Goal: Task Accomplishment & Management: Use online tool/utility

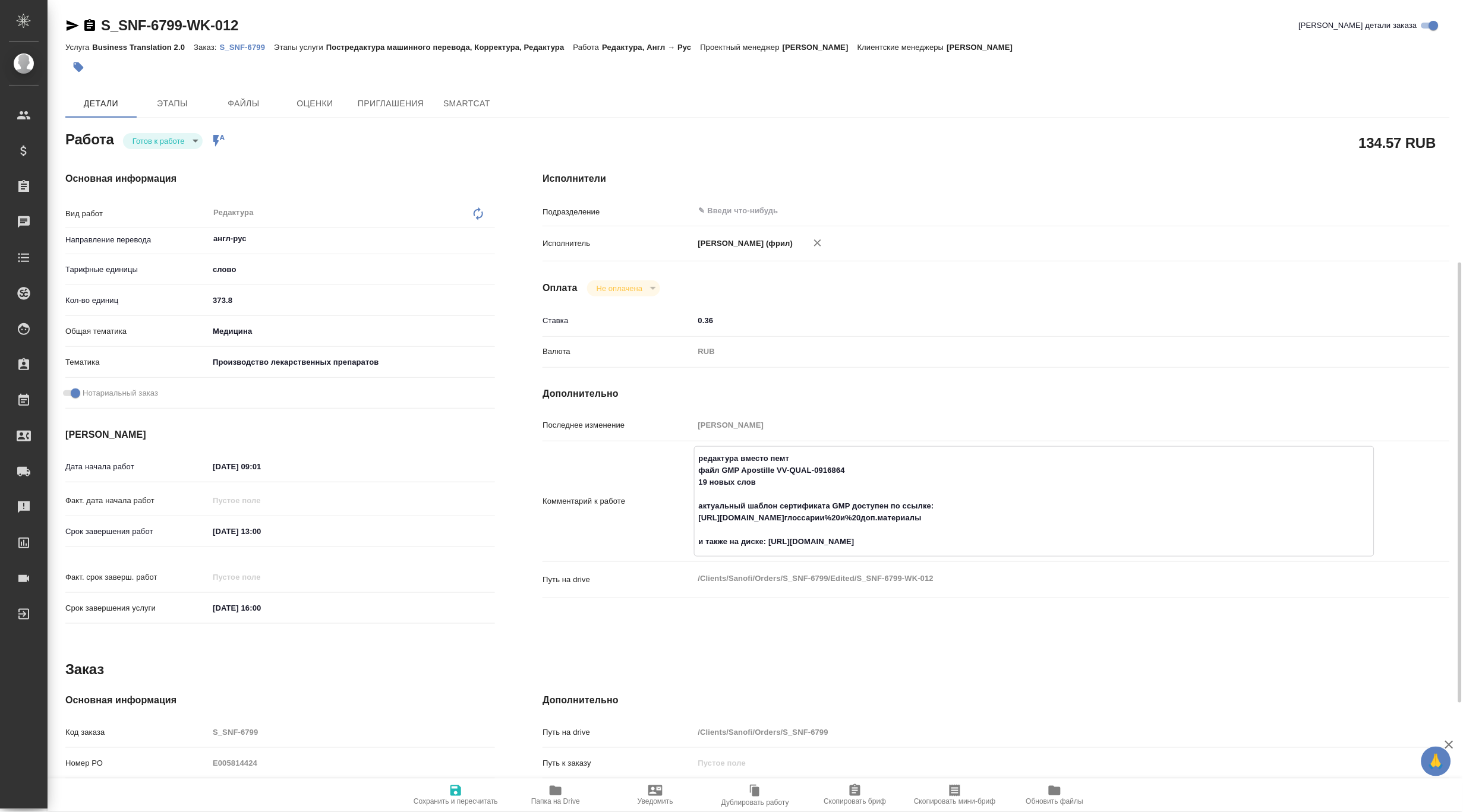
scroll to position [158, 0]
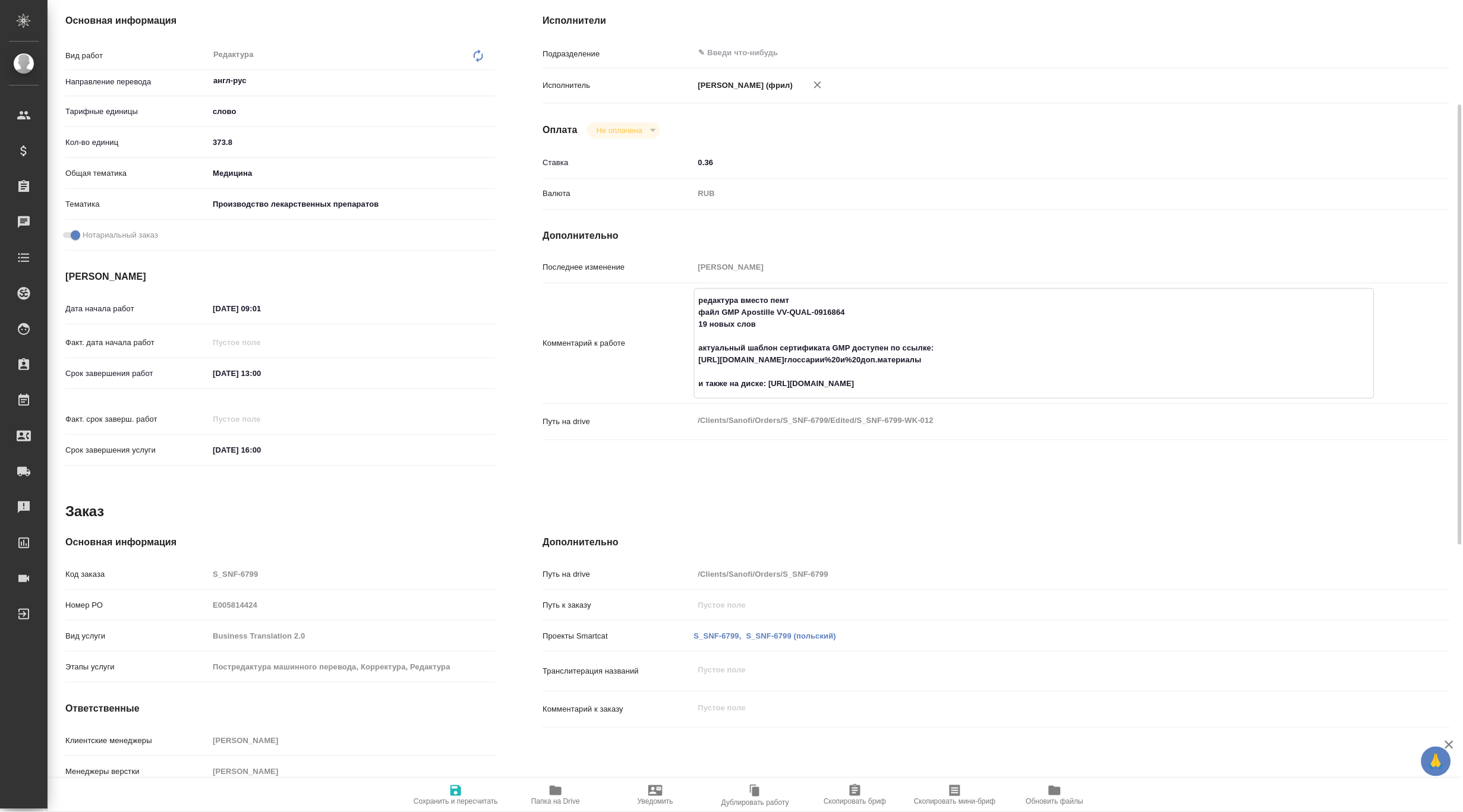
click at [947, 138] on div "Оплата Не оплачена notPayed" at bounding box center [996, 130] width 908 height 16
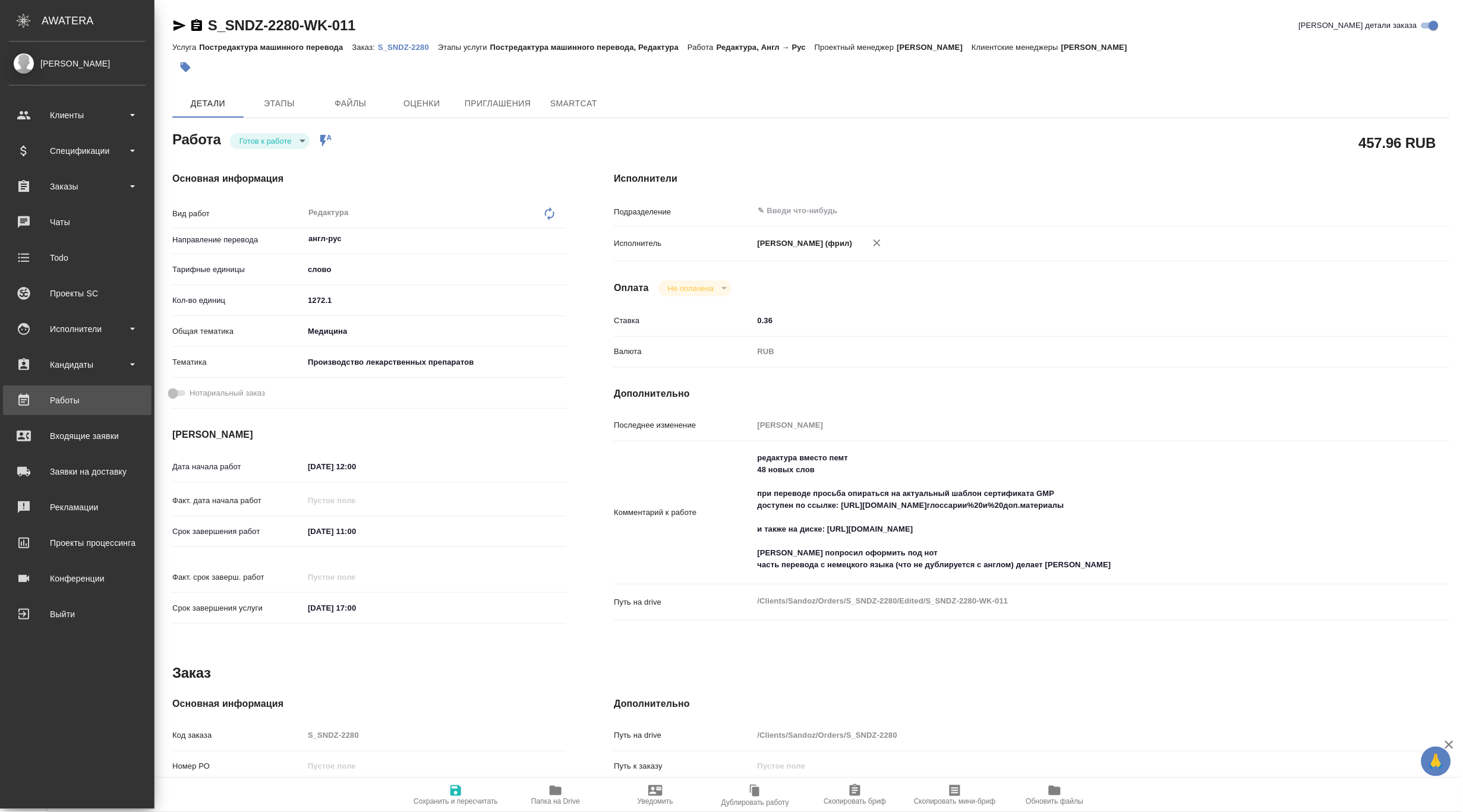
click at [79, 406] on div "Работы" at bounding box center [77, 401] width 137 height 18
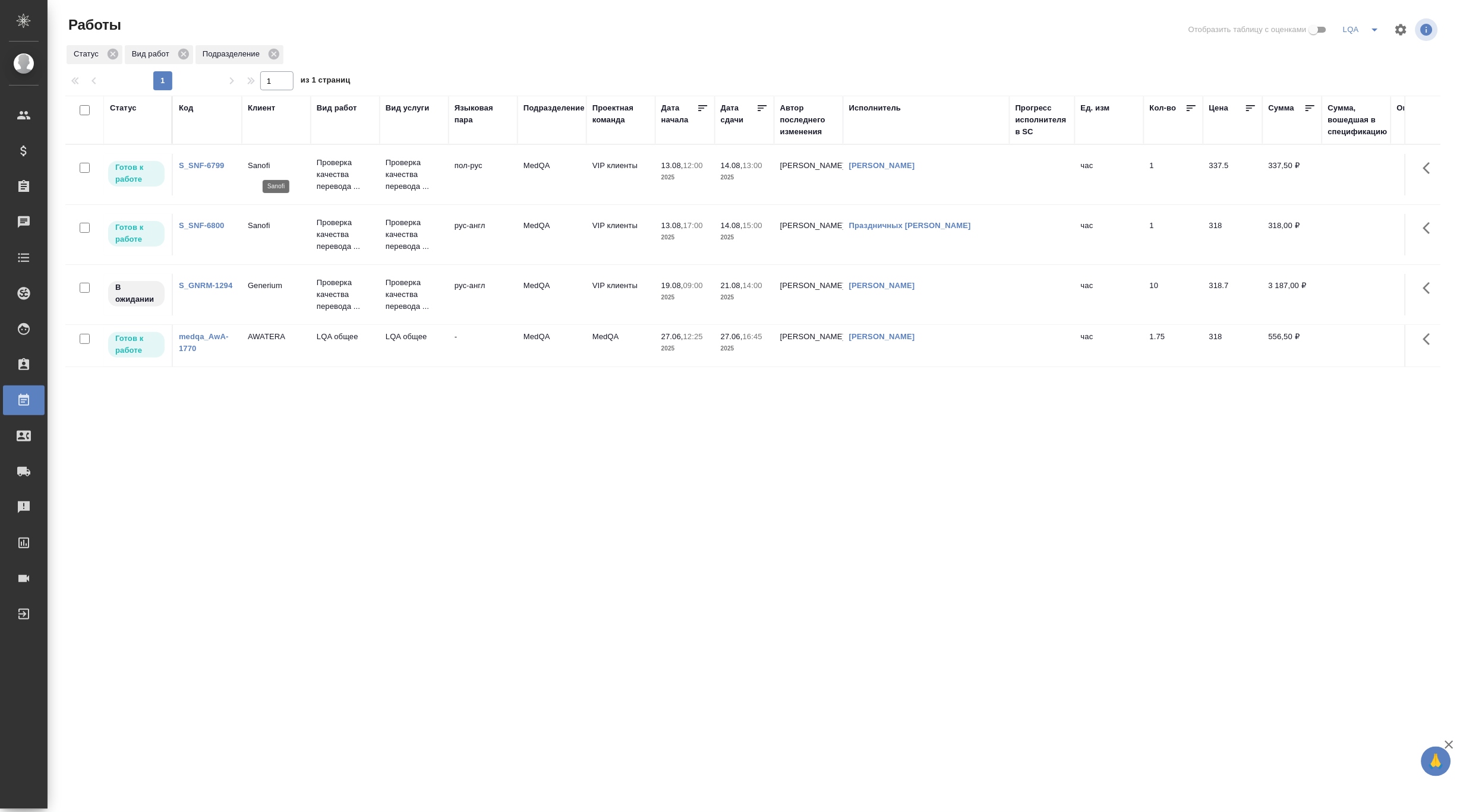
click at [251, 169] on p "Sanofi" at bounding box center [276, 165] width 57 height 12
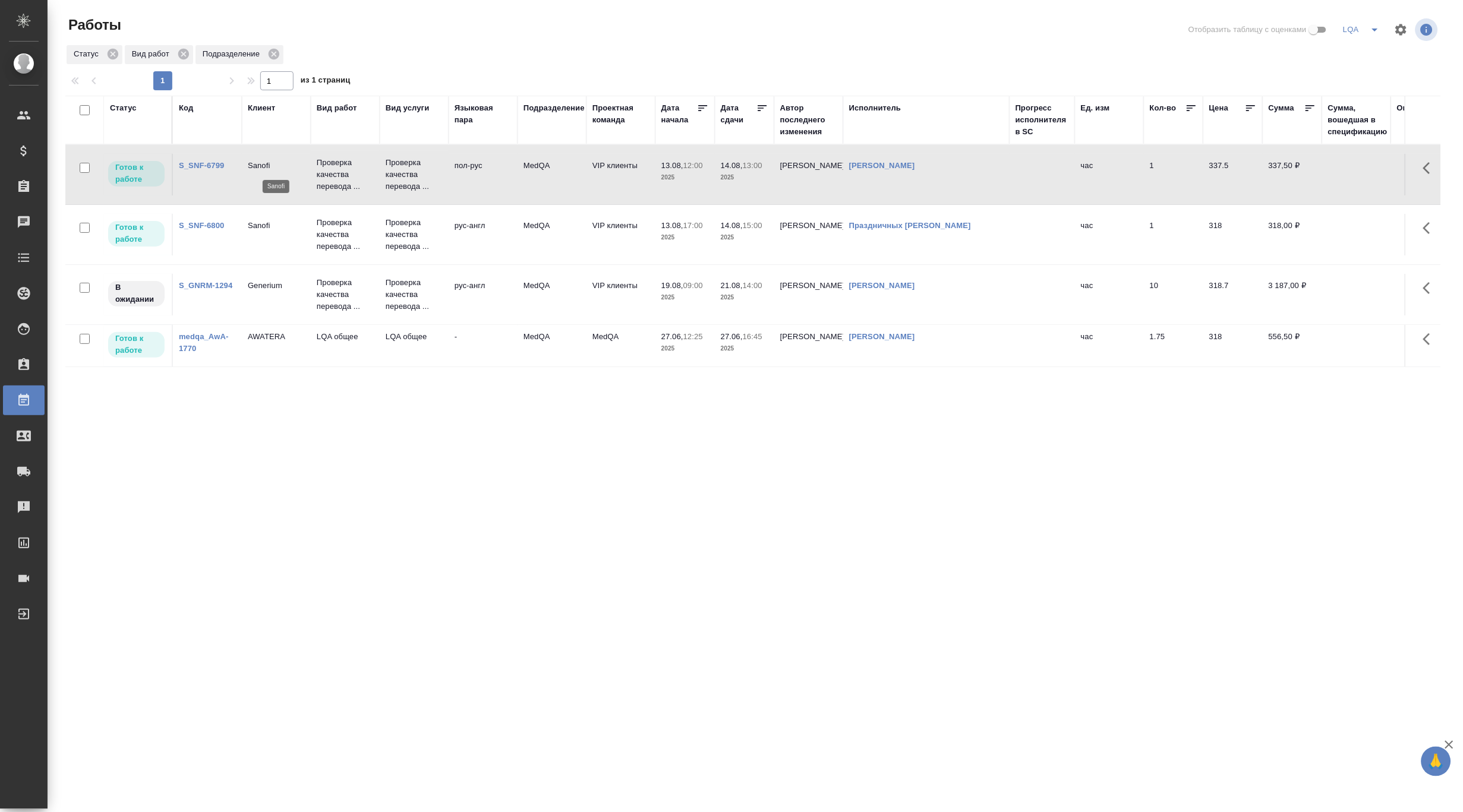
click at [263, 164] on p "Sanofi" at bounding box center [276, 165] width 57 height 12
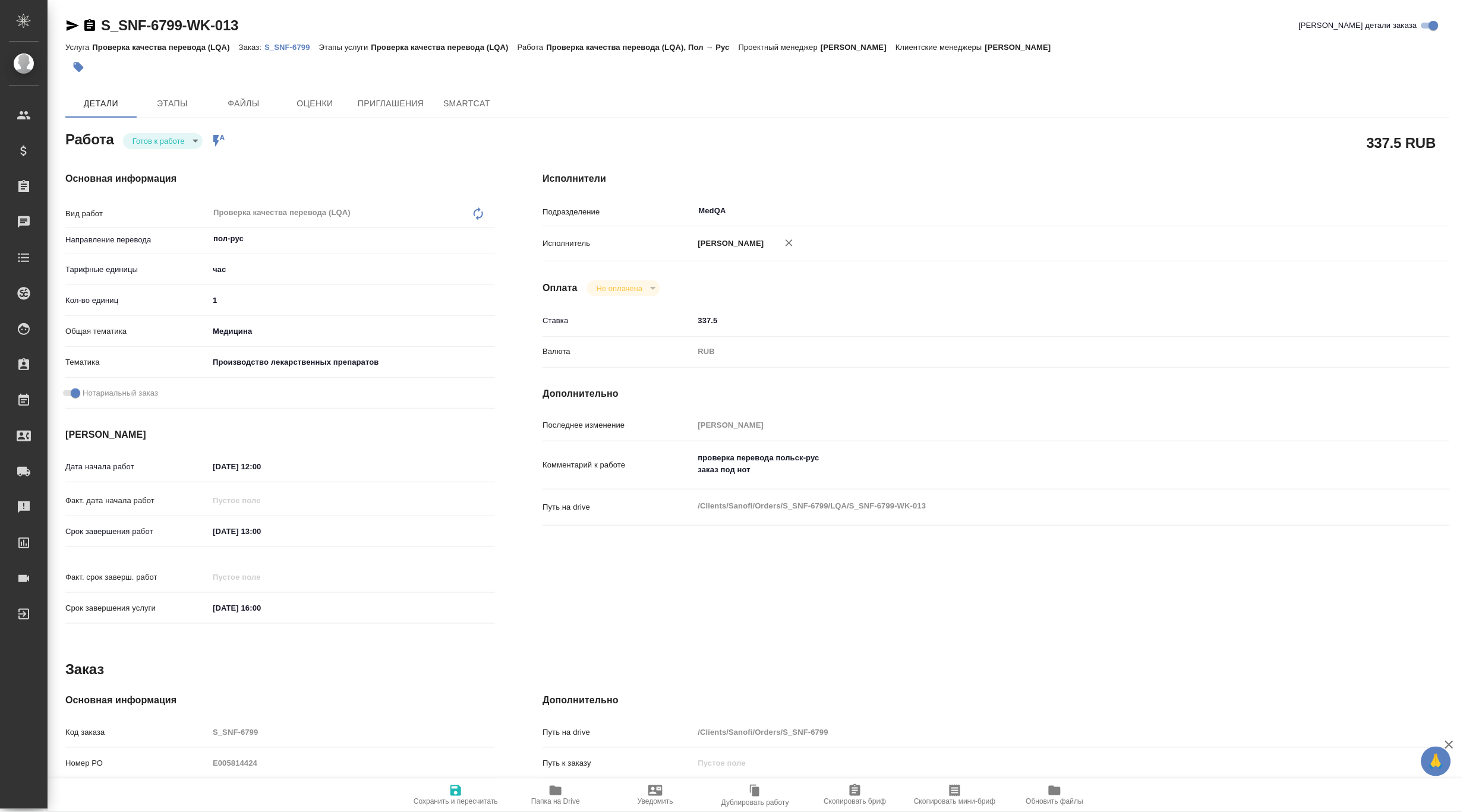
type textarea "x"
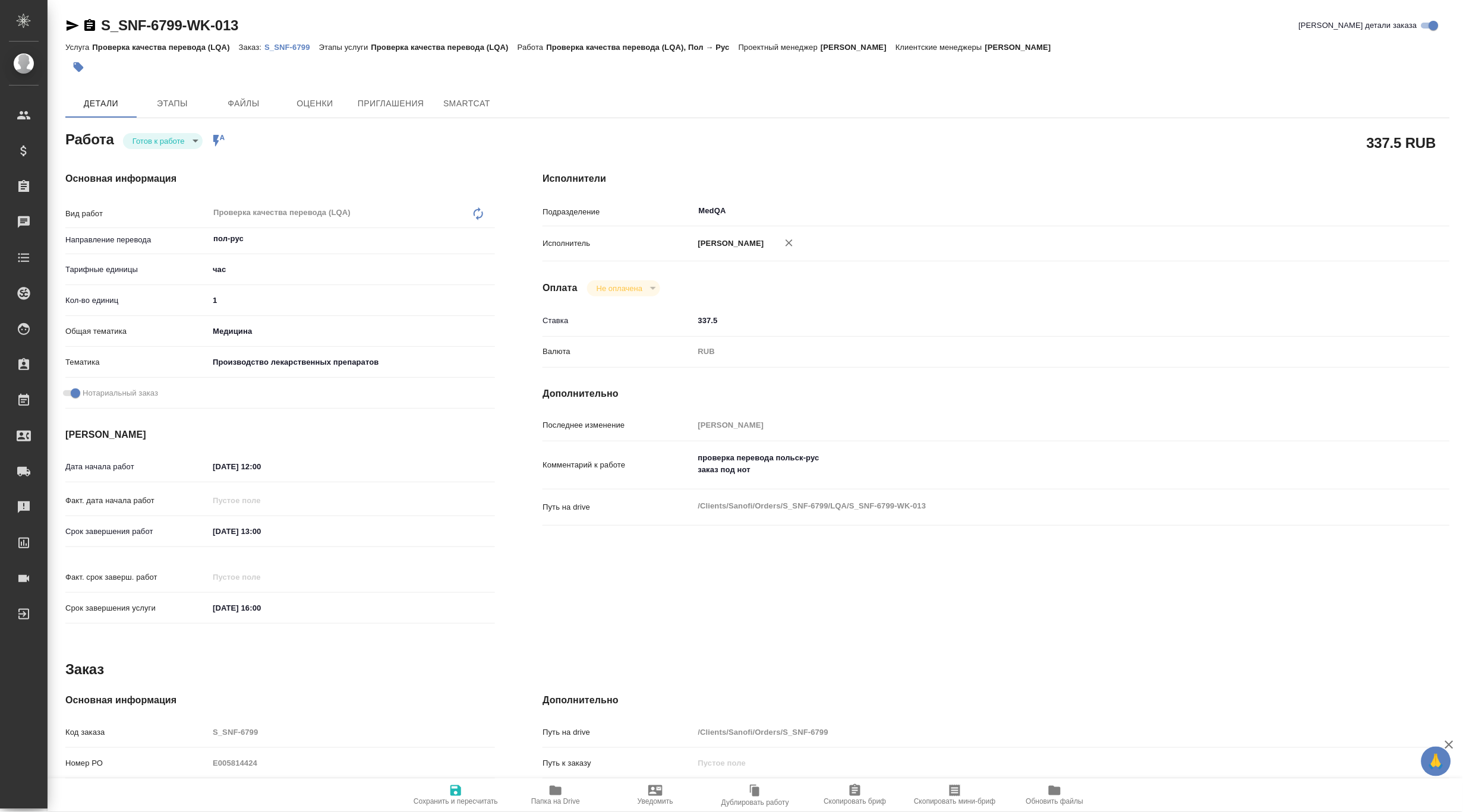
type textarea "x"
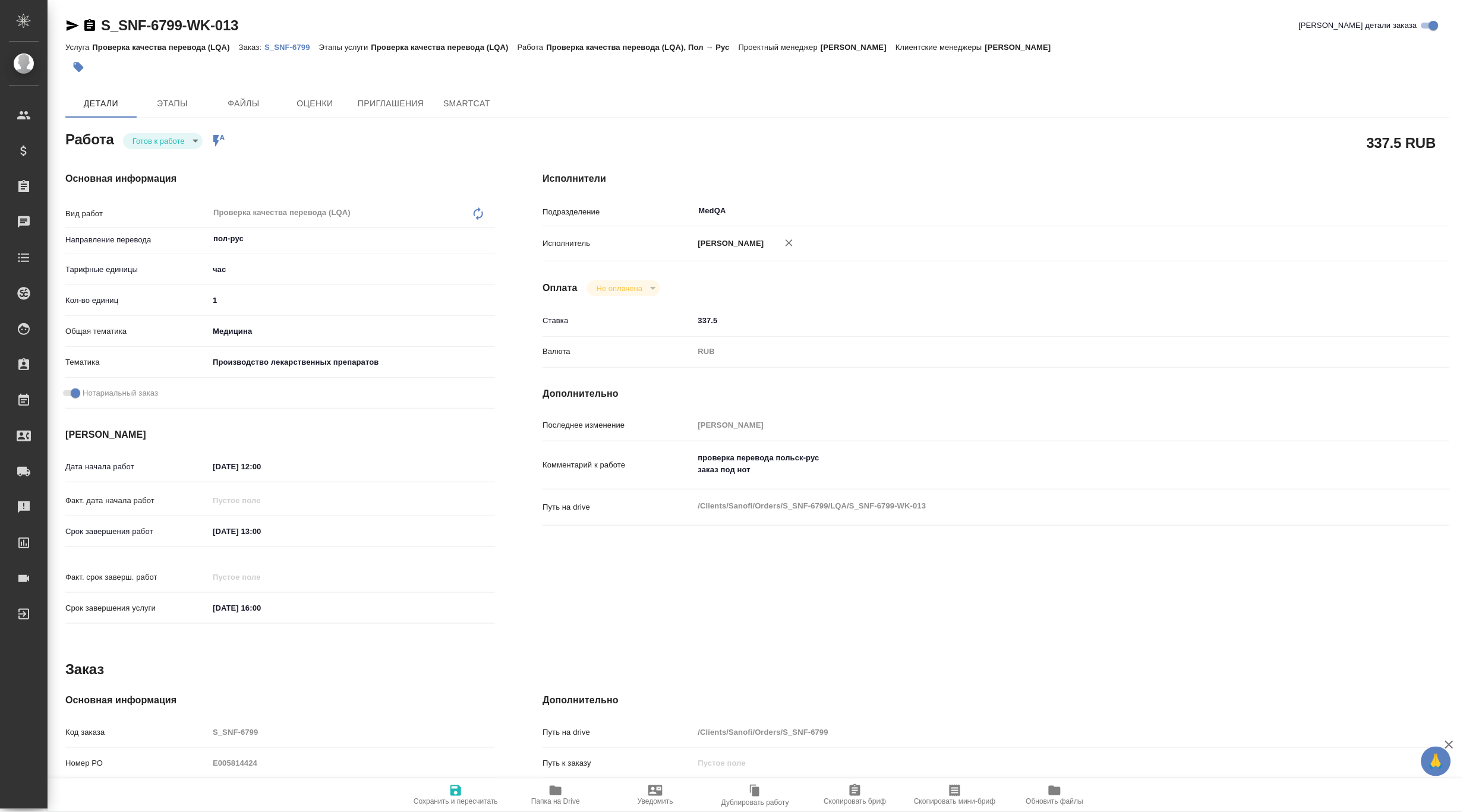
type textarea "x"
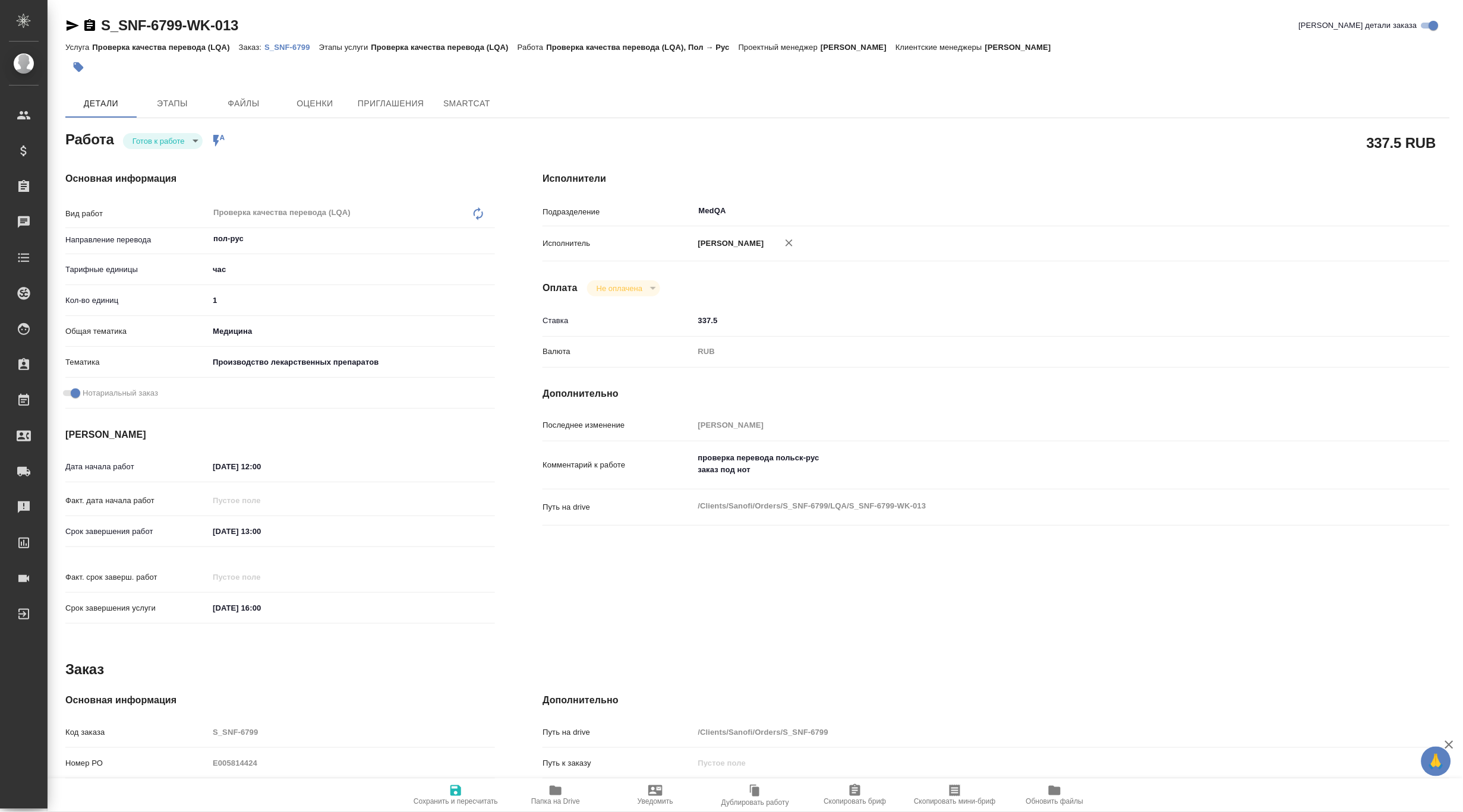
type textarea "x"
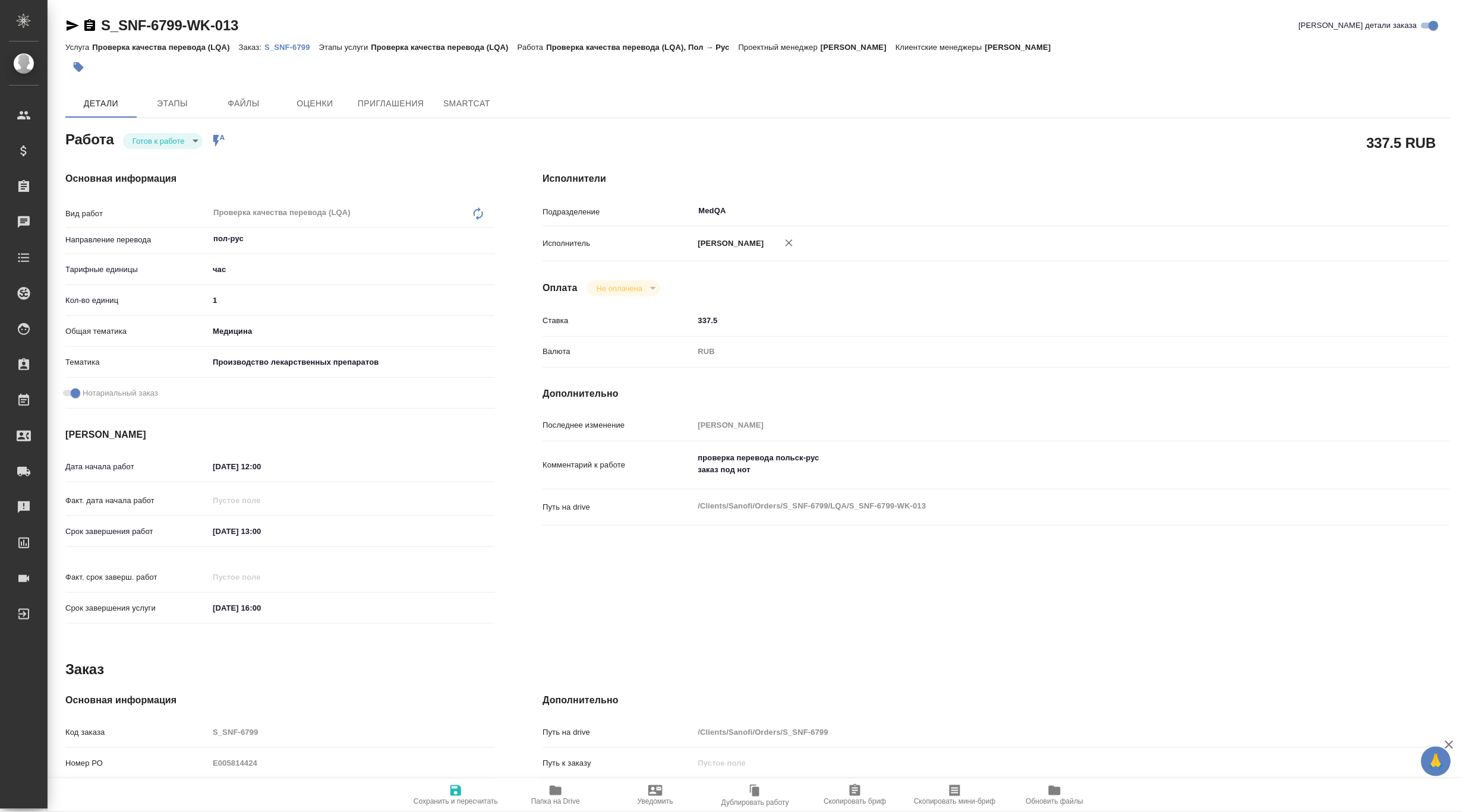
click at [303, 44] on p "S_SNF-6799" at bounding box center [292, 47] width 54 height 9
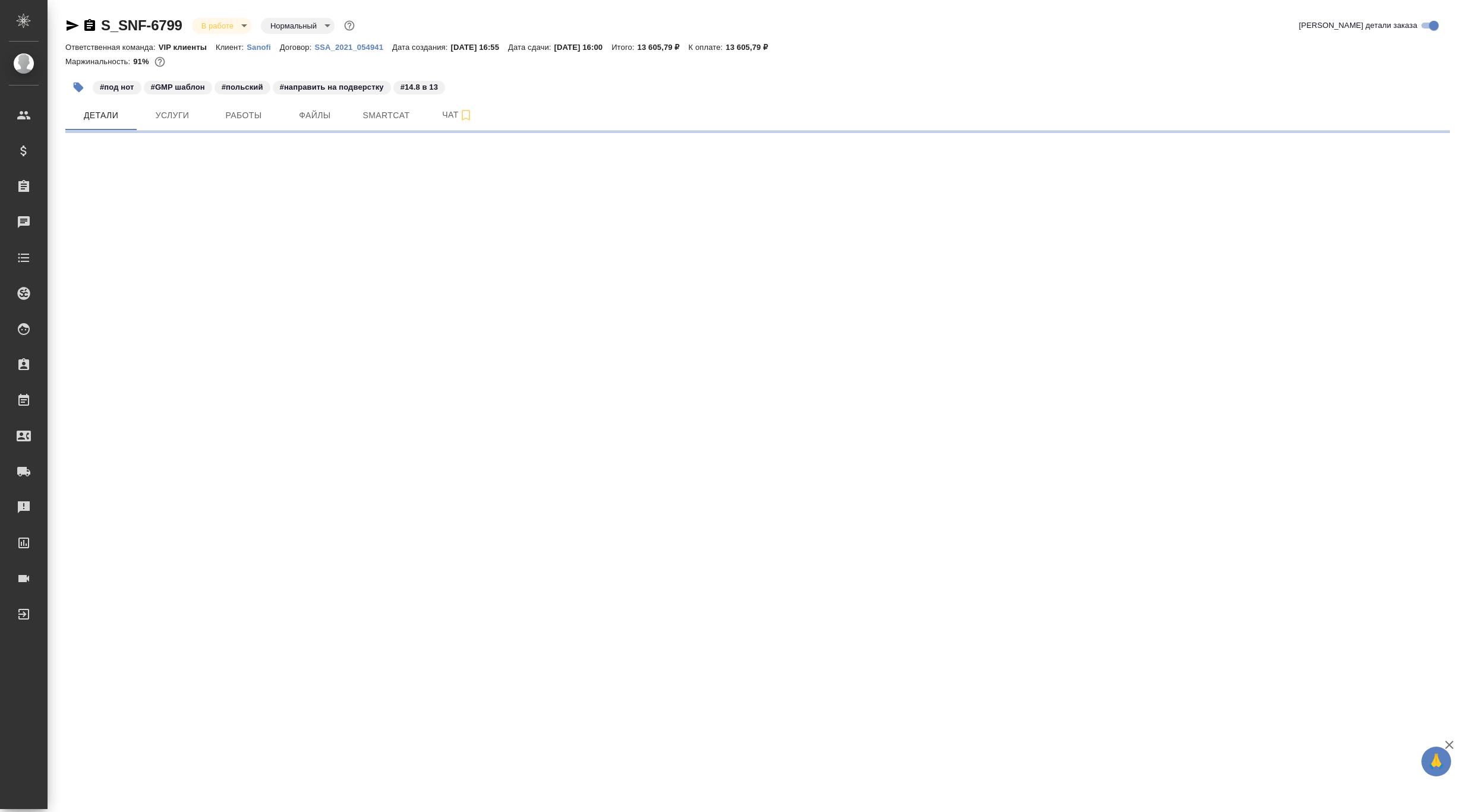
select select "RU"
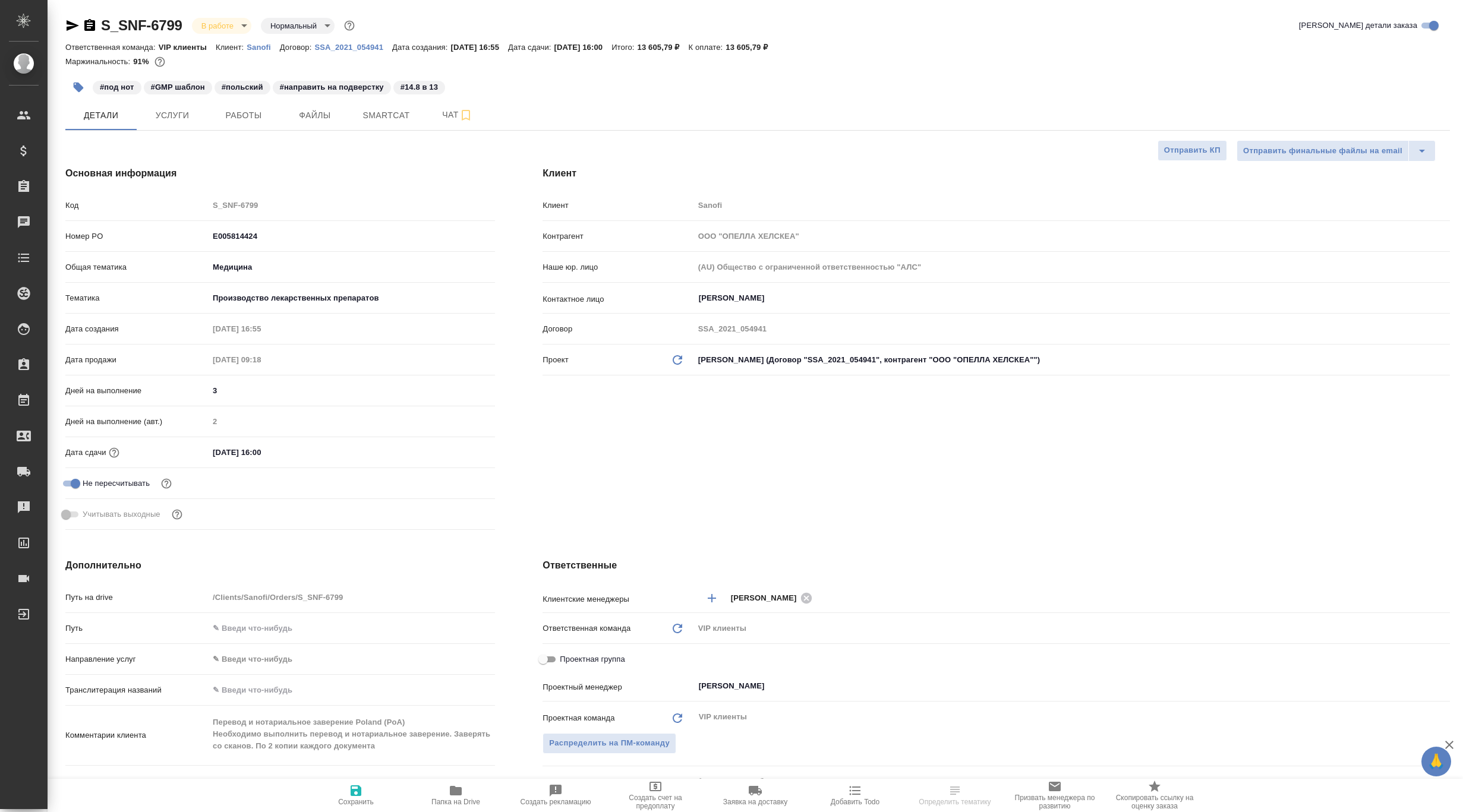
type textarea "x"
click at [390, 110] on span "Smartcat" at bounding box center [386, 115] width 57 height 15
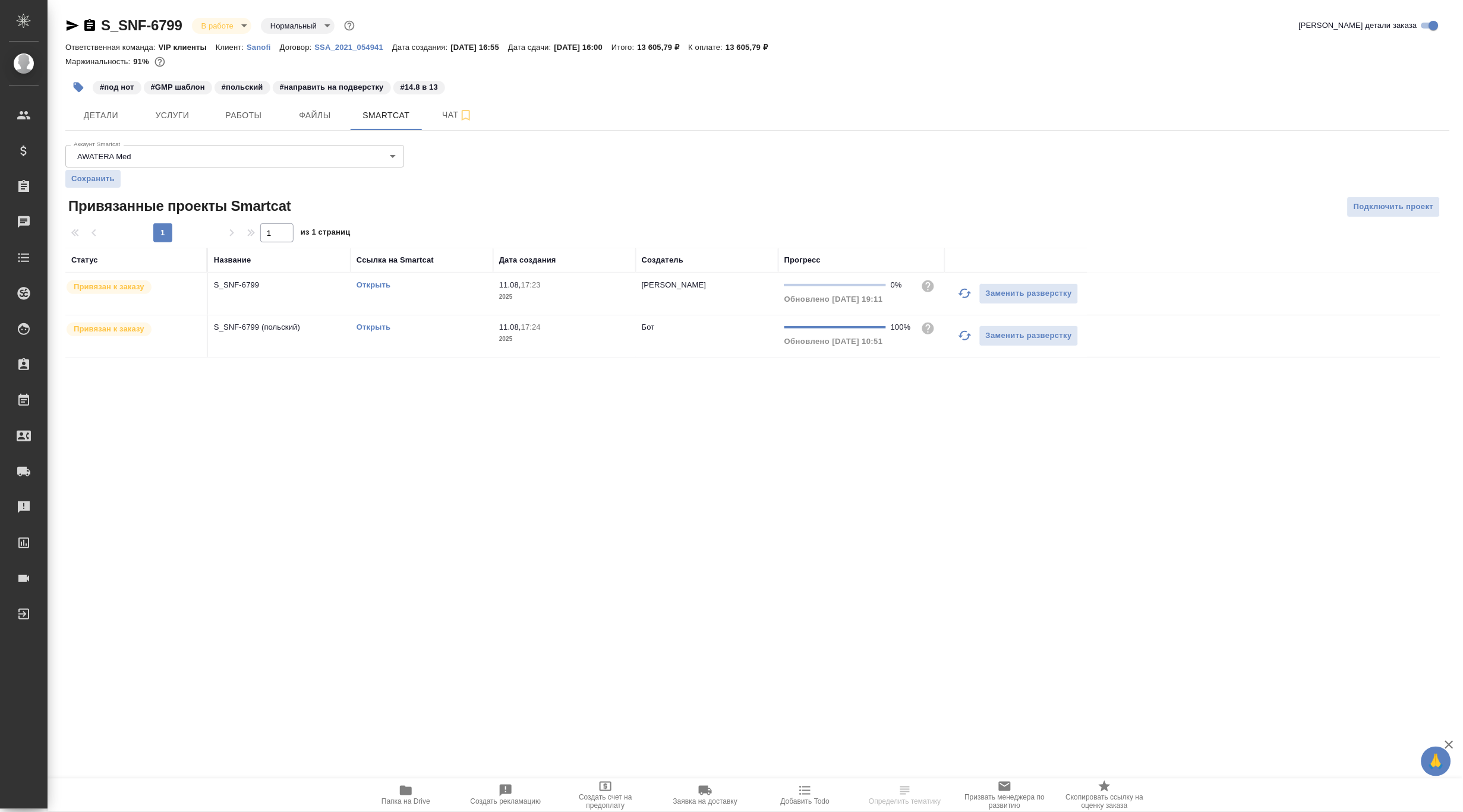
click at [372, 285] on link "Открыть" at bounding box center [373, 285] width 34 height 9
